Goal: Task Accomplishment & Management: Manage account settings

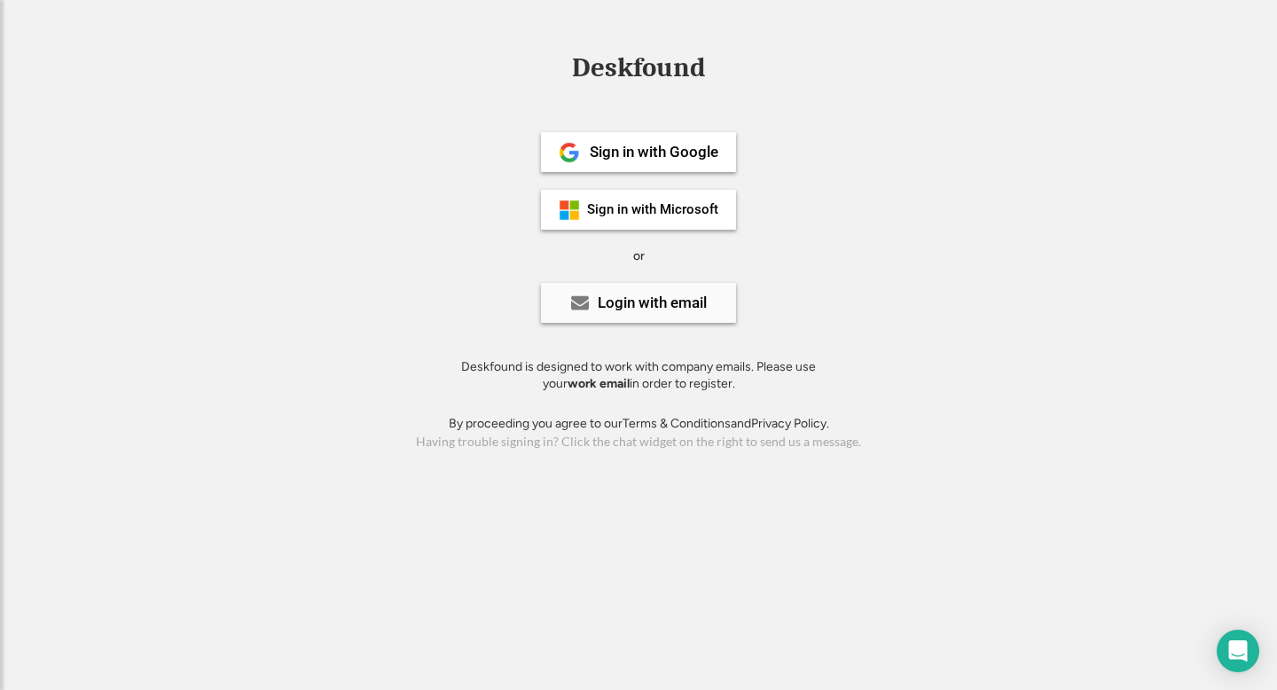
click at [663, 300] on div "Login with email" at bounding box center [652, 302] width 109 height 15
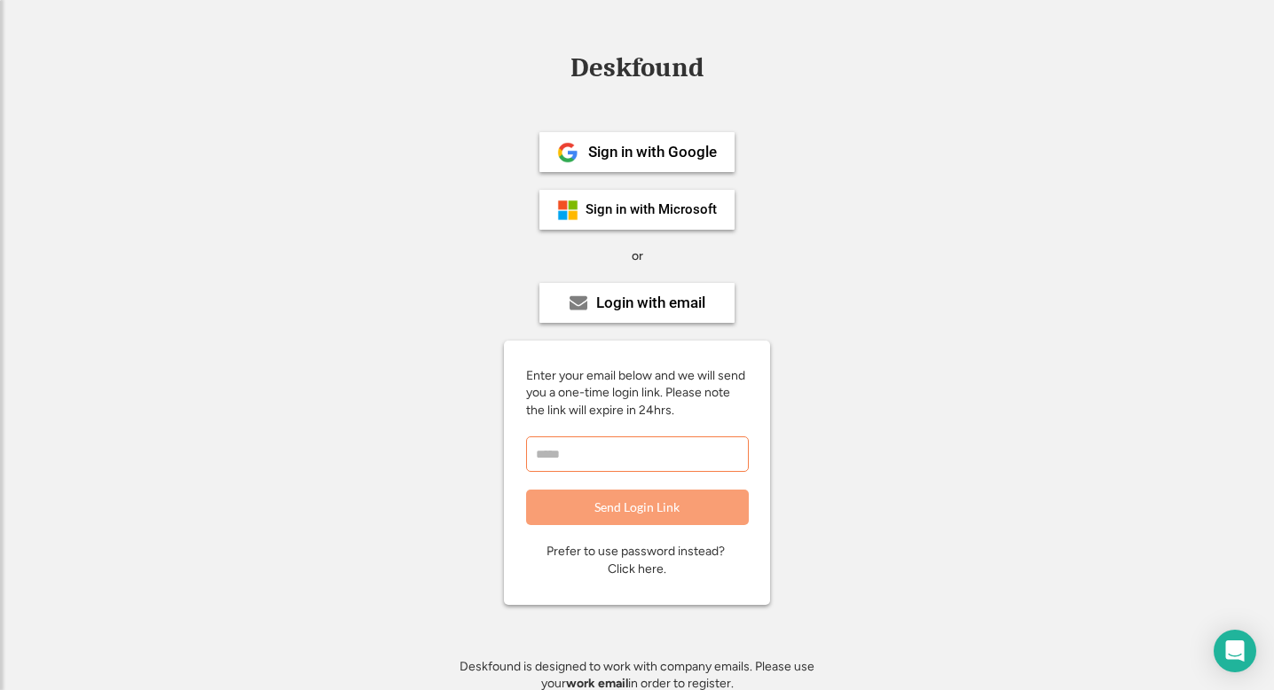
click at [616, 442] on input "email" at bounding box center [637, 453] width 223 height 35
click at [643, 157] on div "Sign in with Google" at bounding box center [652, 152] width 129 height 15
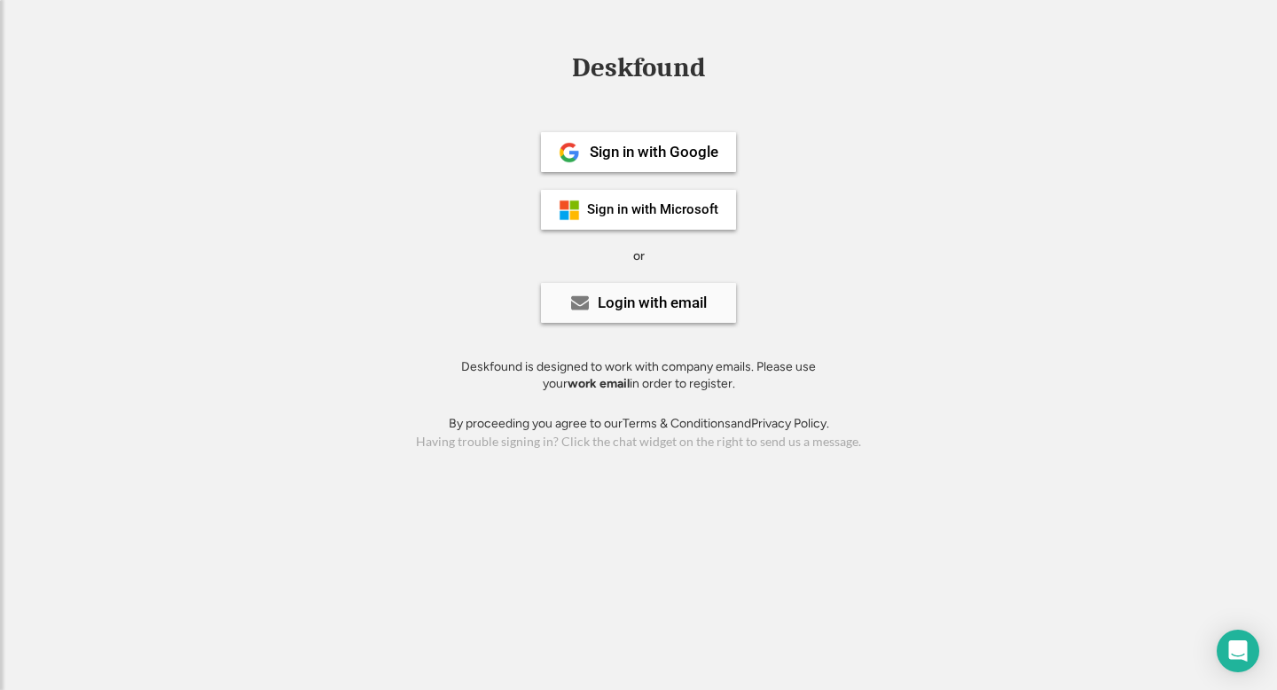
click at [689, 299] on div "Login with email" at bounding box center [652, 302] width 109 height 15
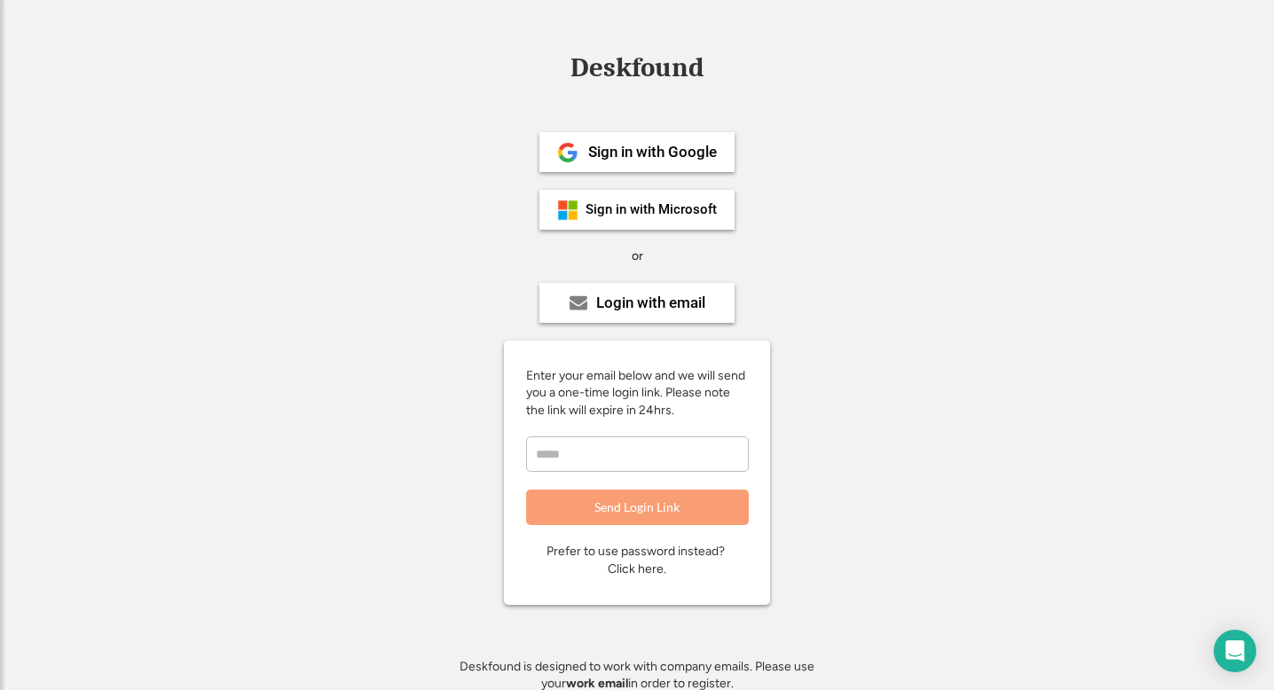
click at [585, 451] on input "email" at bounding box center [637, 453] width 223 height 35
type input "**********"
